Goal: Use online tool/utility: Utilize a website feature to perform a specific function

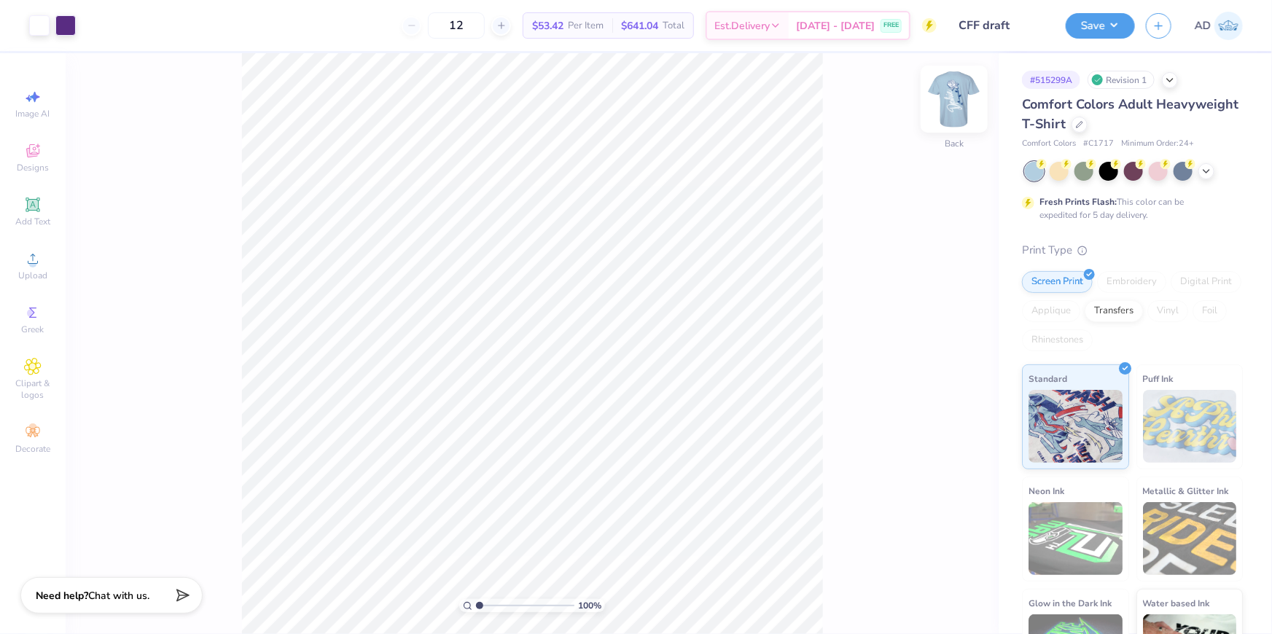
click at [954, 104] on img at bounding box center [954, 99] width 58 height 58
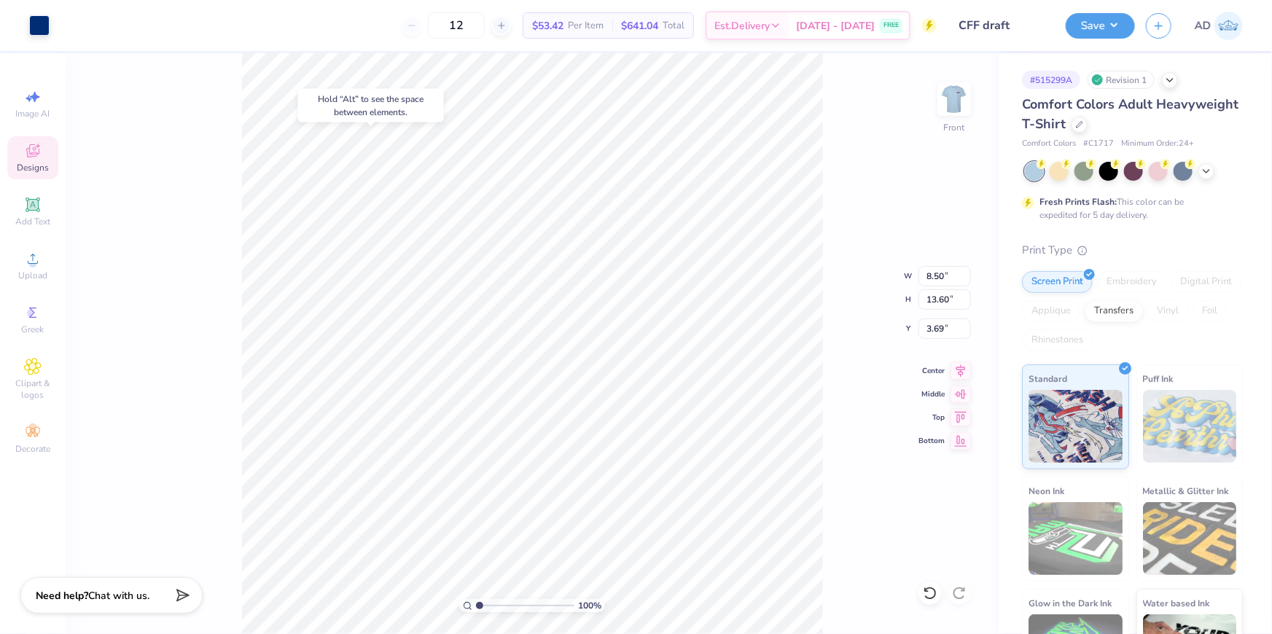
type input "3.68"
type input "7.89"
type input "4.40"
type input "16.41"
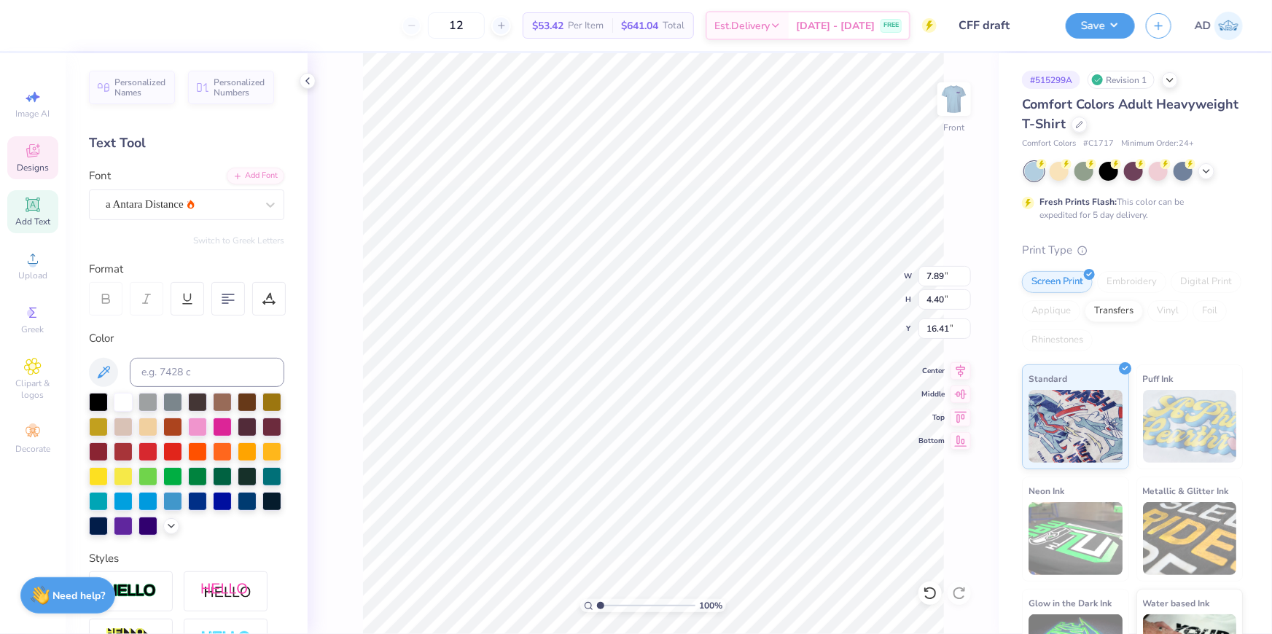
type input "8.50"
type input "13.60"
type input "3.68"
type input "7.89"
type input "4.40"
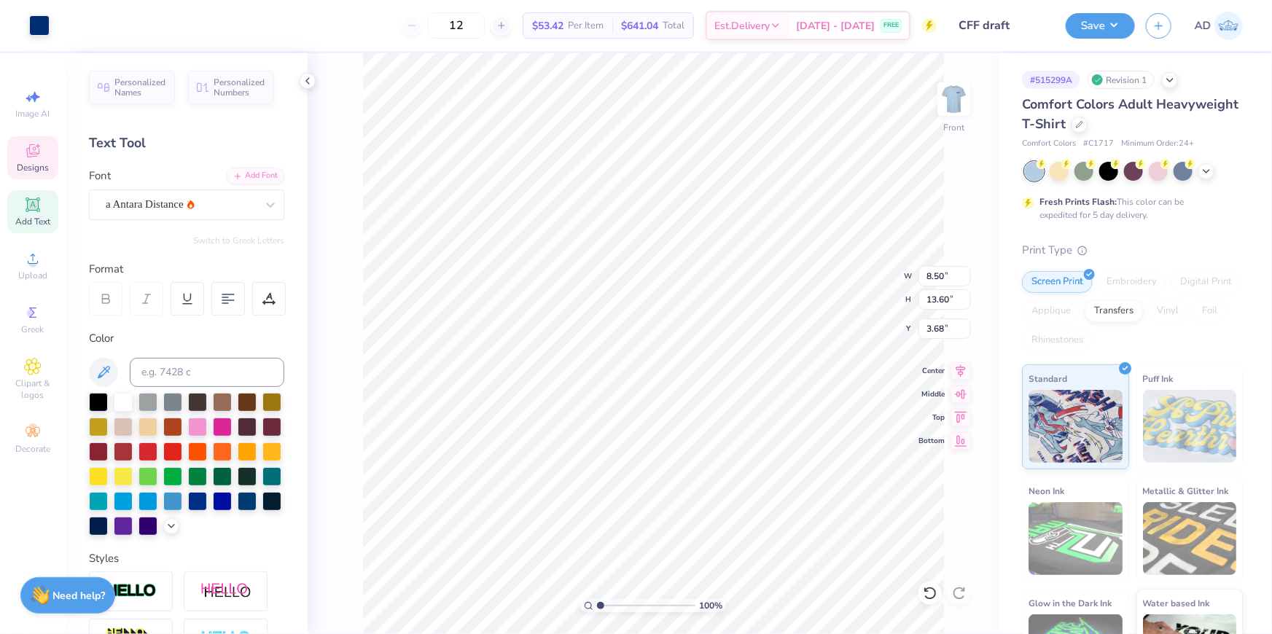
type input "16.41"
type textarea "D"
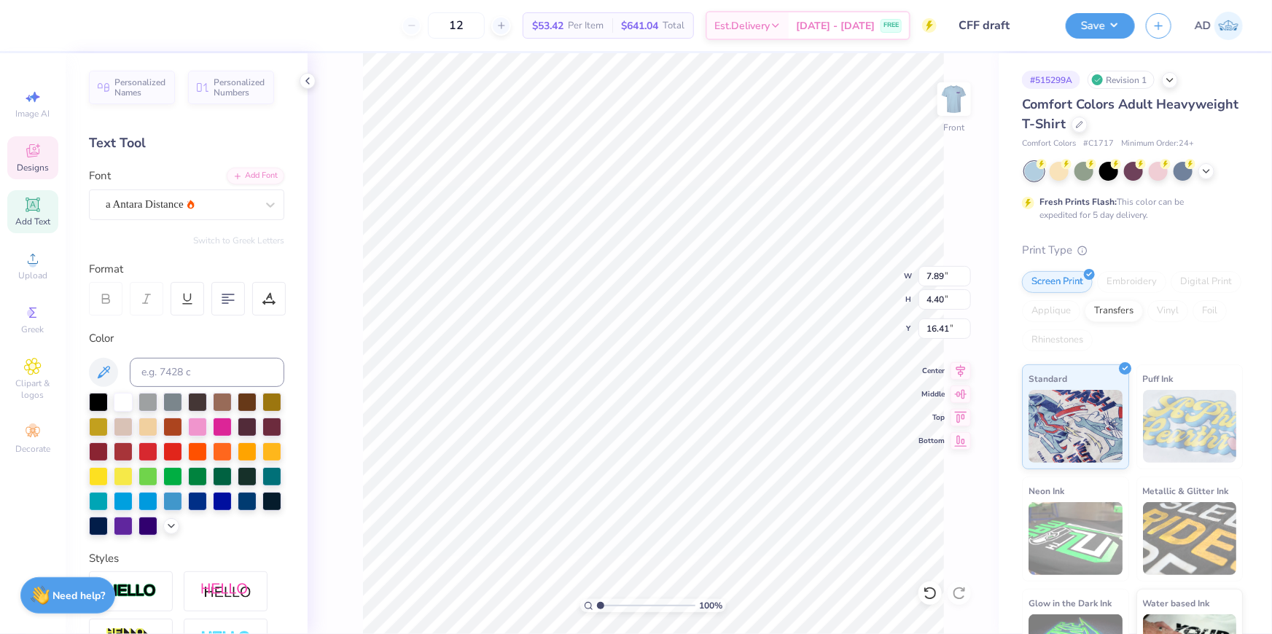
type textarea "d"
type input "16.47"
click at [926, 587] on icon at bounding box center [930, 593] width 15 height 15
type input "3.68"
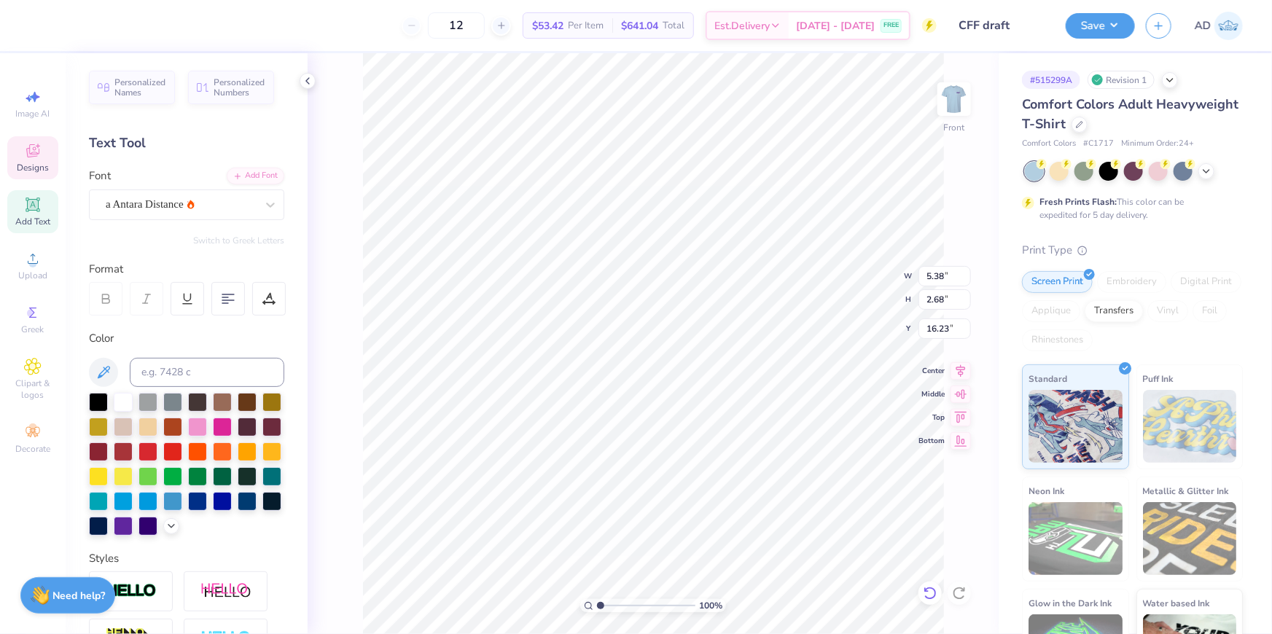
type input "16.23"
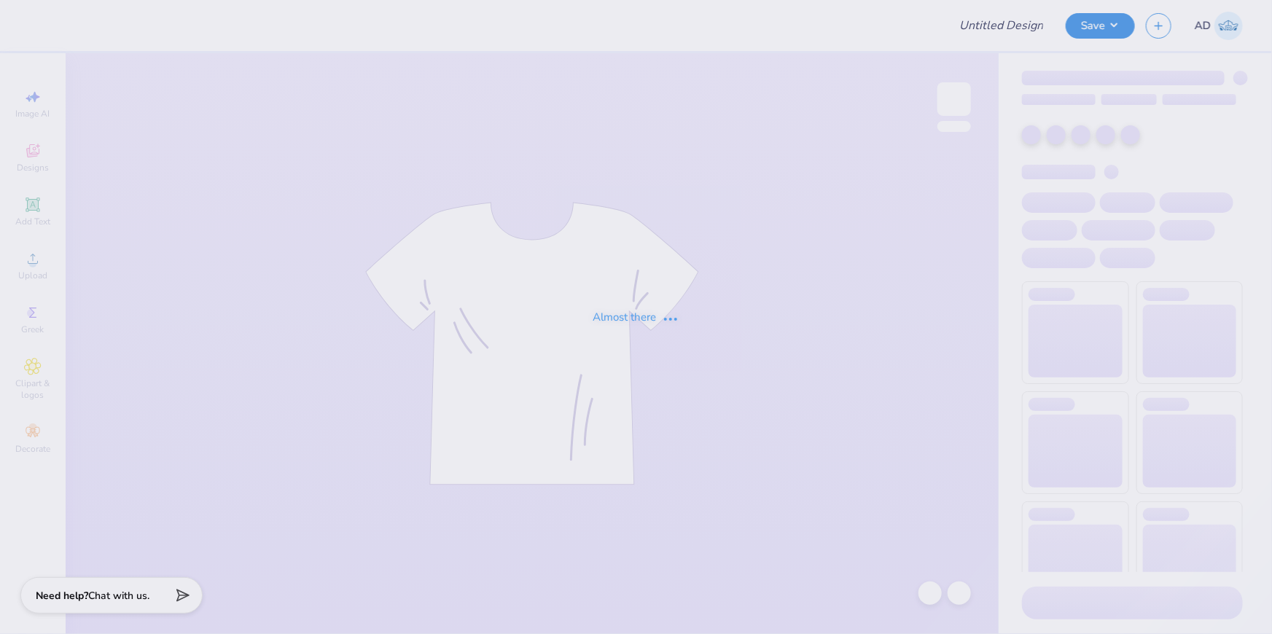
type input "bear Tshirt"
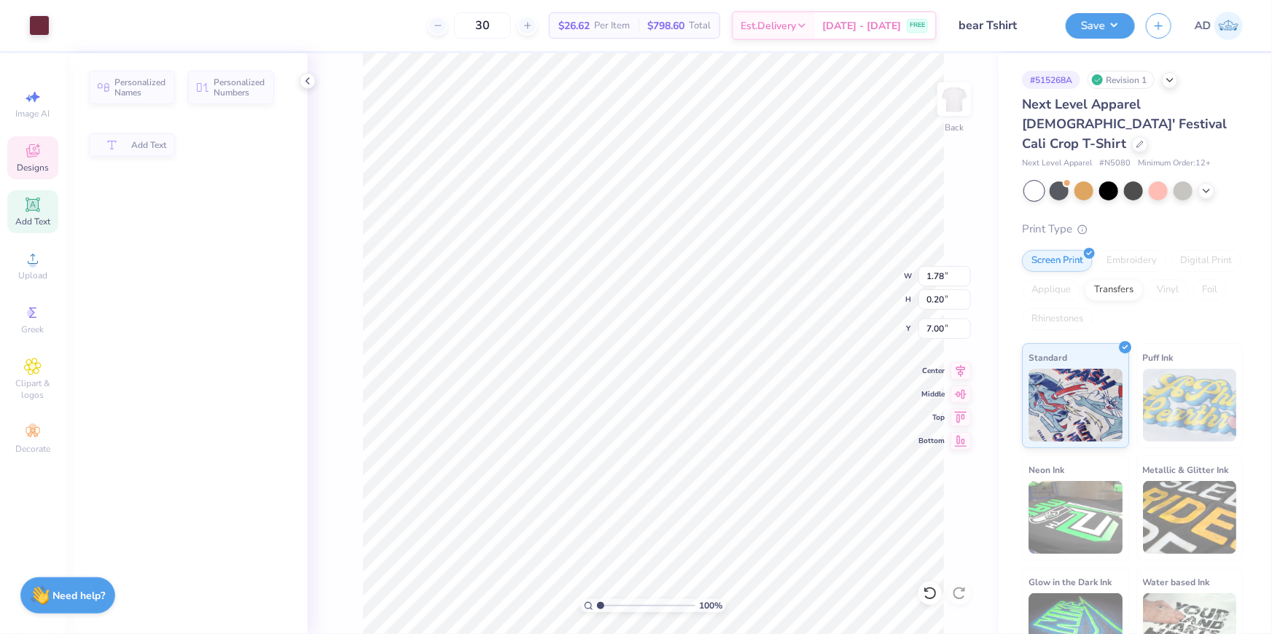
type input "1.78"
type input "0.20"
type input "7.00"
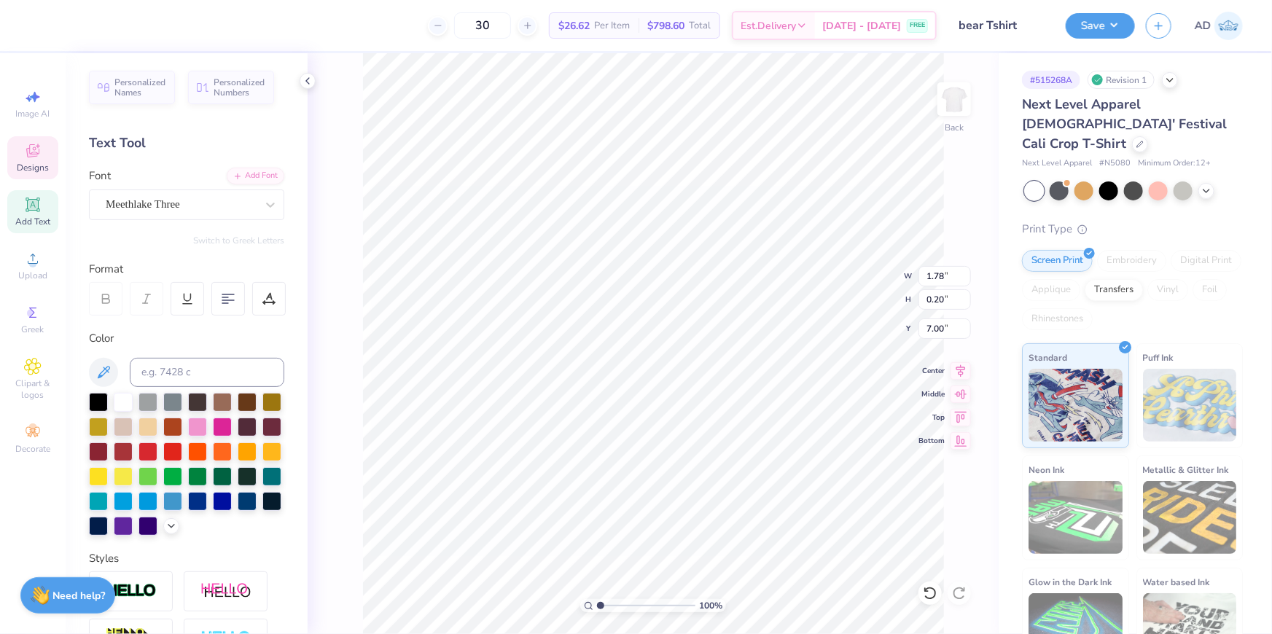
scroll to position [10, 4]
